Goal: Navigation & Orientation: Find specific page/section

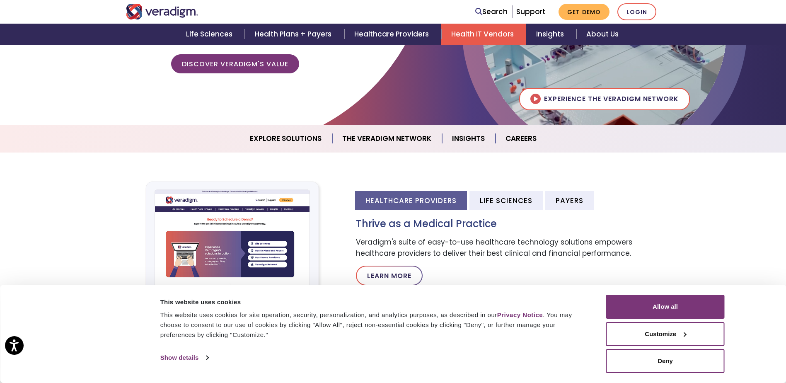
scroll to position [145, 0]
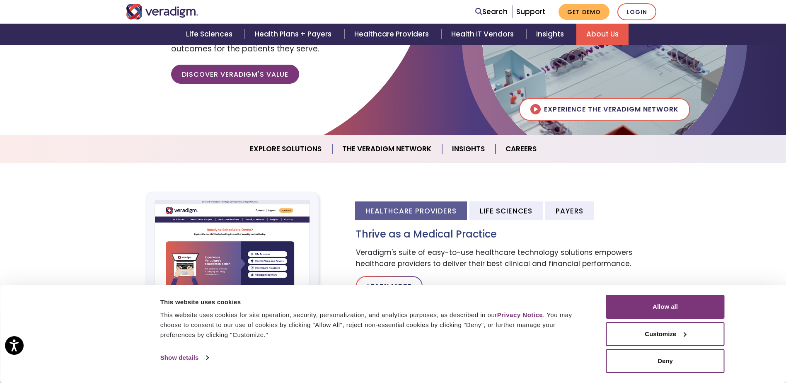
click at [594, 40] on link "About Us" at bounding box center [603, 34] width 52 height 21
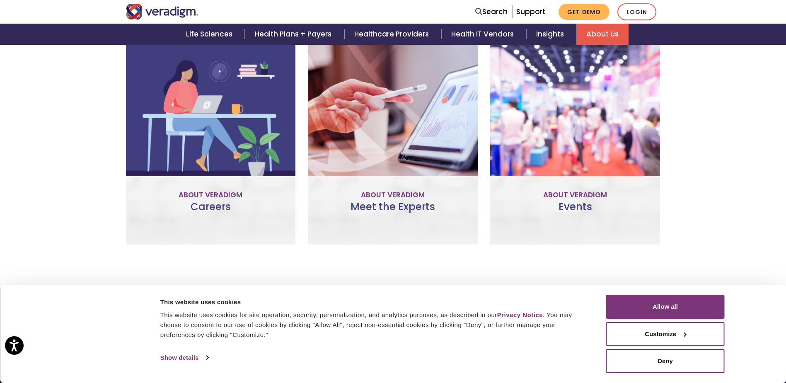
scroll to position [547, 0]
click at [235, 184] on link "Join Our Team" at bounding box center [211, 176] width 78 height 19
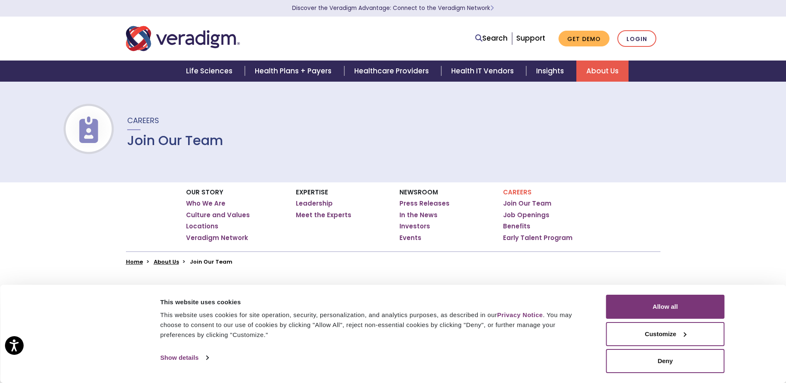
click at [607, 72] on link "About Us" at bounding box center [603, 71] width 52 height 21
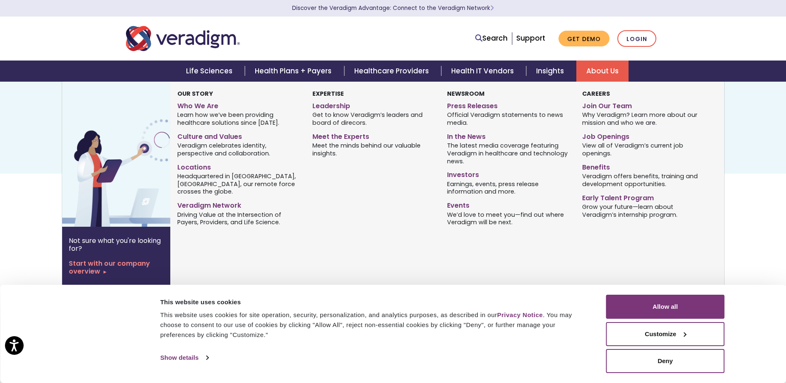
scroll to position [10, 0]
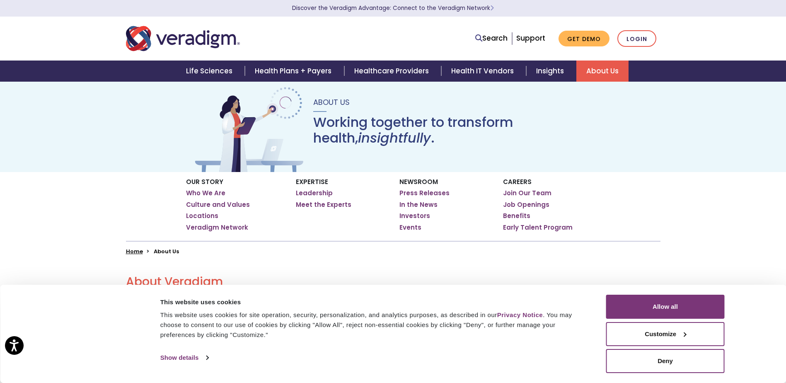
click at [197, 44] on img "Veradigm logo" at bounding box center [183, 38] width 114 height 27
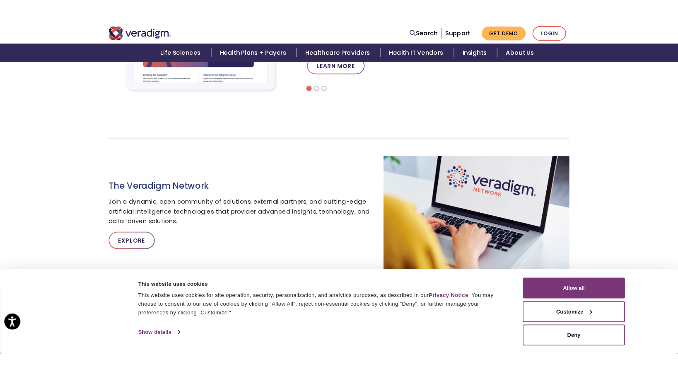
scroll to position [383, 0]
